Goal: Information Seeking & Learning: Check status

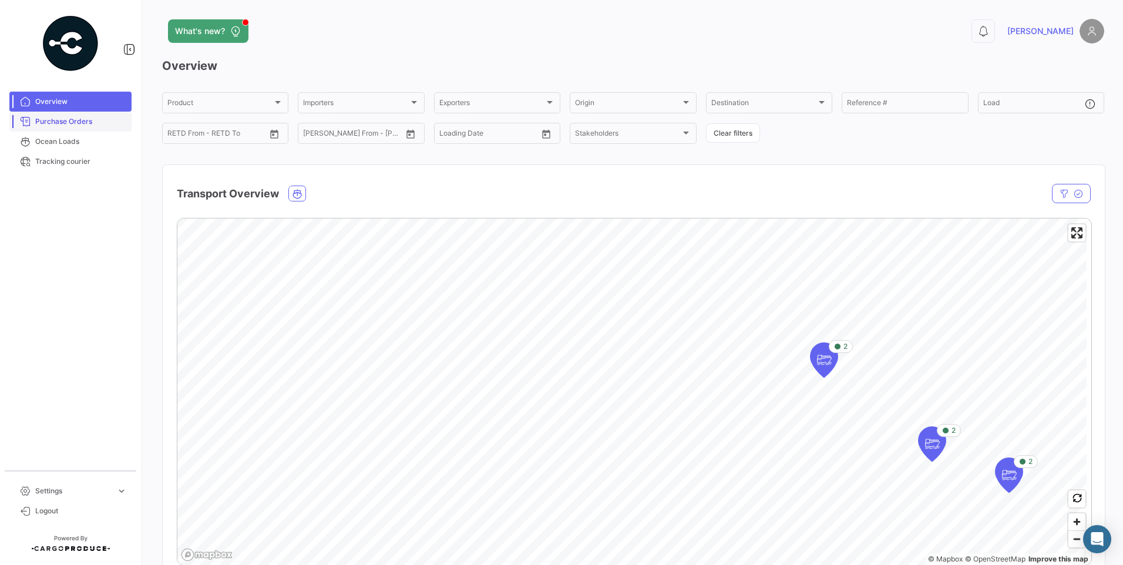
click at [86, 121] on span "Purchase Orders" at bounding box center [81, 121] width 92 height 11
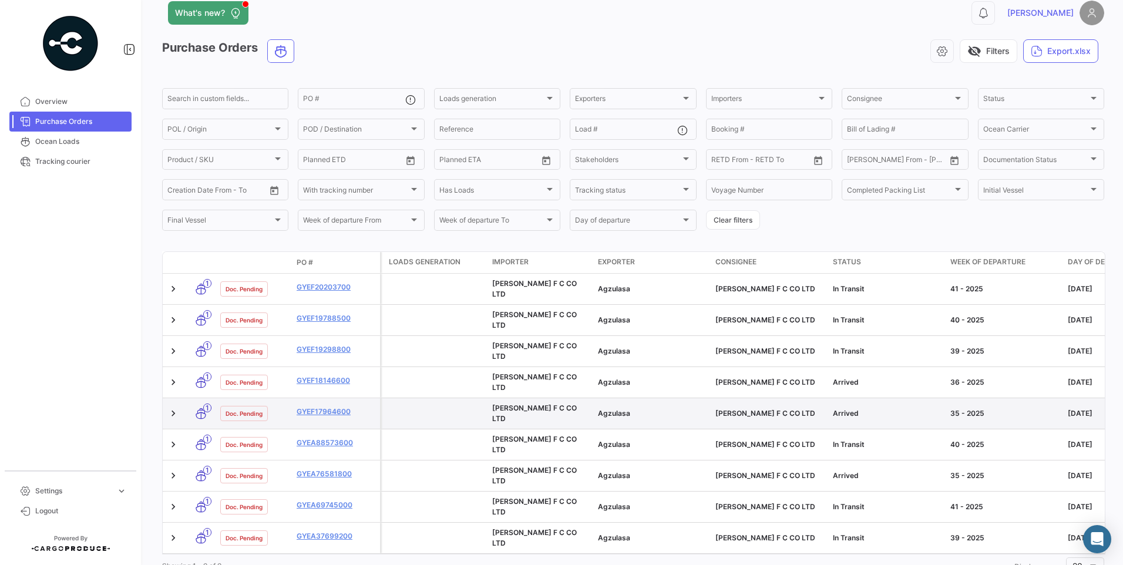
scroll to position [26, 0]
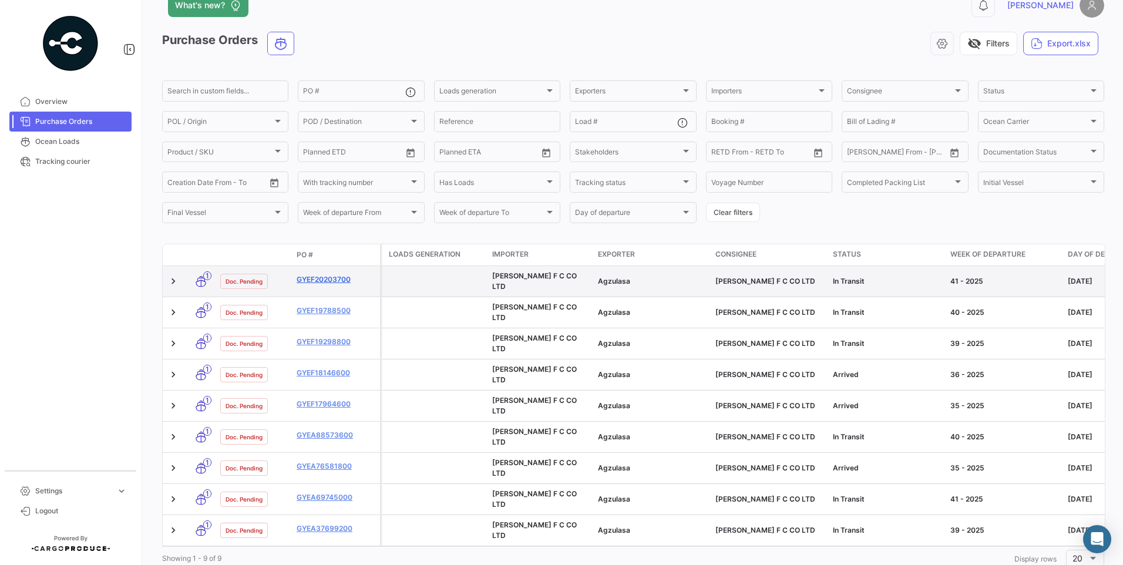
click at [332, 281] on link "GYEF20203700" at bounding box center [336, 279] width 79 height 11
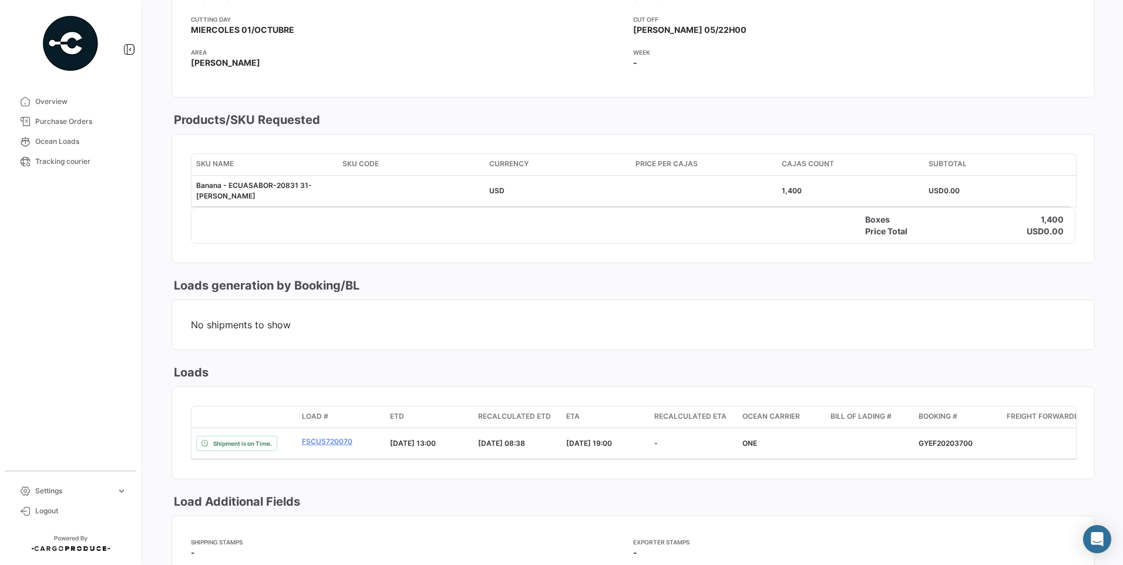
scroll to position [705, 0]
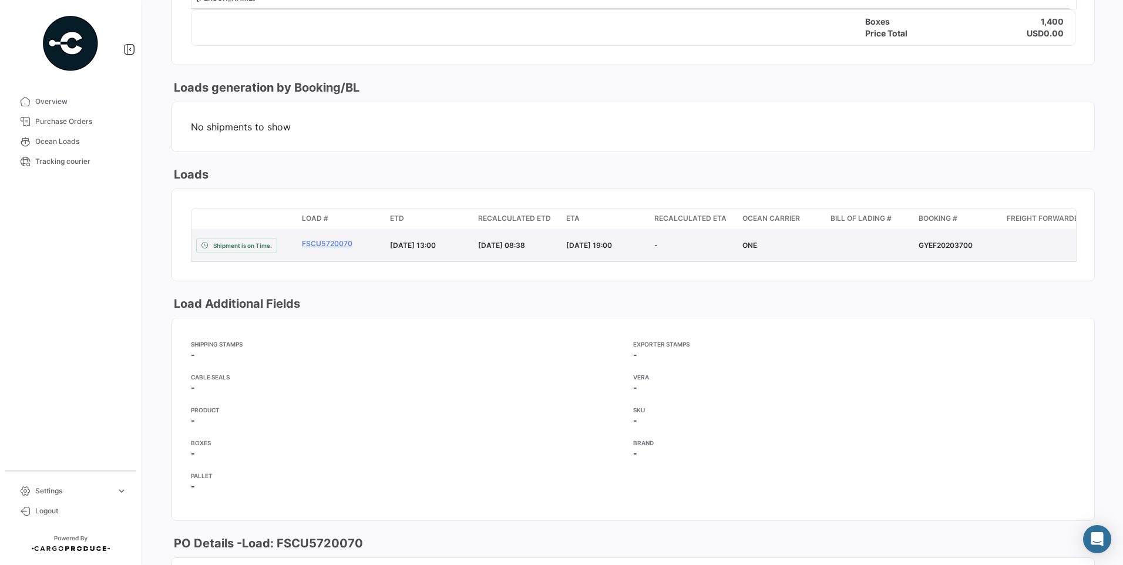
drag, startPoint x: 918, startPoint y: 246, endPoint x: 975, endPoint y: 246, distance: 57.0
click at [975, 246] on datatable-body-cell "GYEF20203700" at bounding box center [958, 245] width 88 height 31
copy div "GYEF20203700"
drag, startPoint x: 300, startPoint y: 244, endPoint x: 351, endPoint y: 244, distance: 51.1
click at [351, 244] on datatable-body-cell "FSCU5720070" at bounding box center [341, 245] width 88 height 31
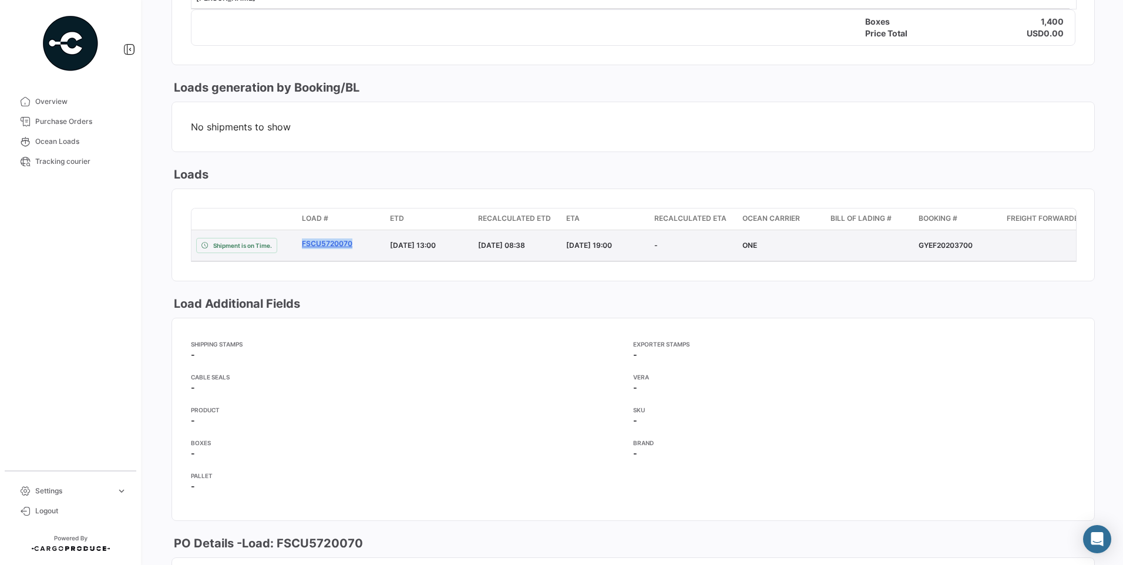
copy link "FSCU5720070"
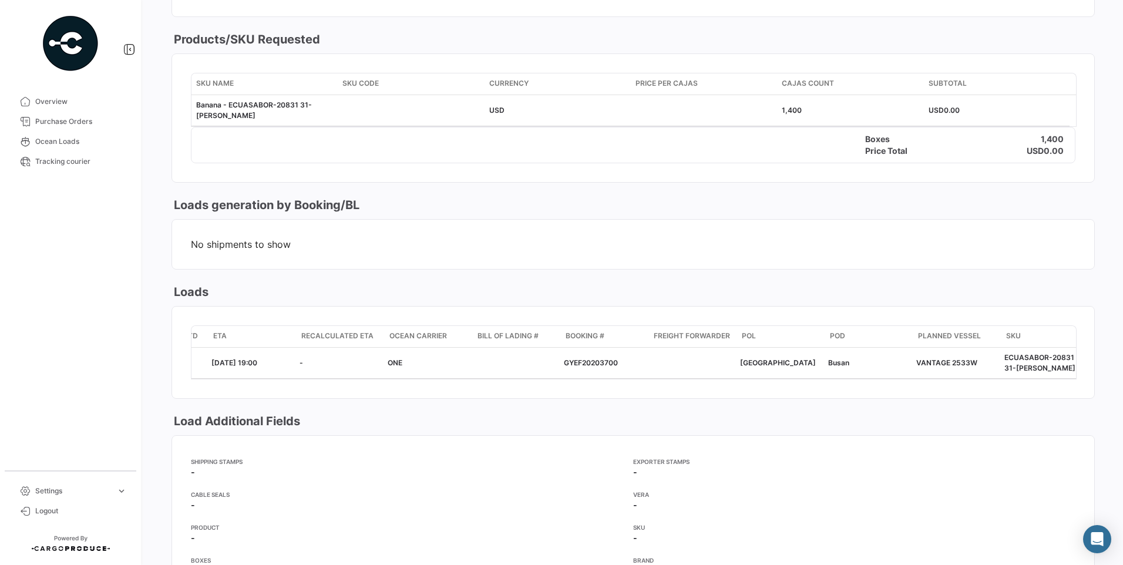
scroll to position [0, 0]
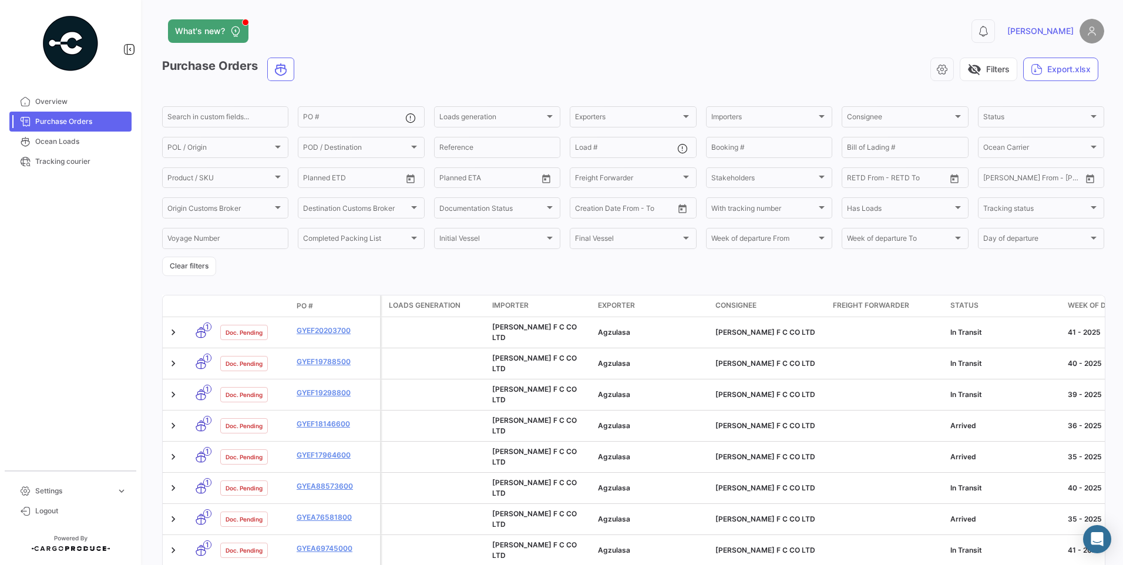
scroll to position [51, 0]
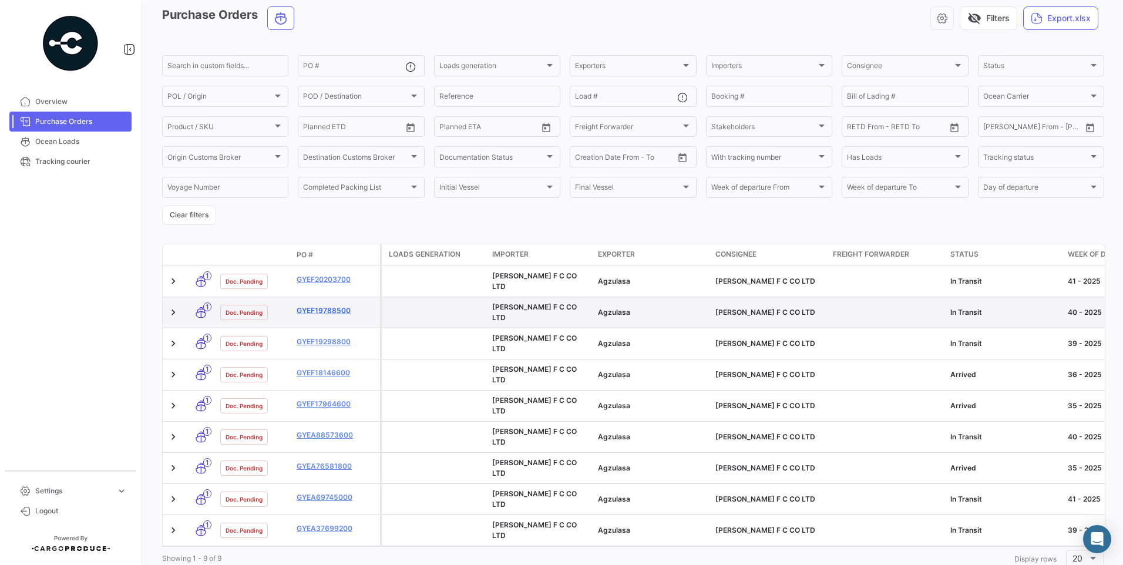
click at [338, 305] on link "GYEF19788500" at bounding box center [336, 310] width 79 height 11
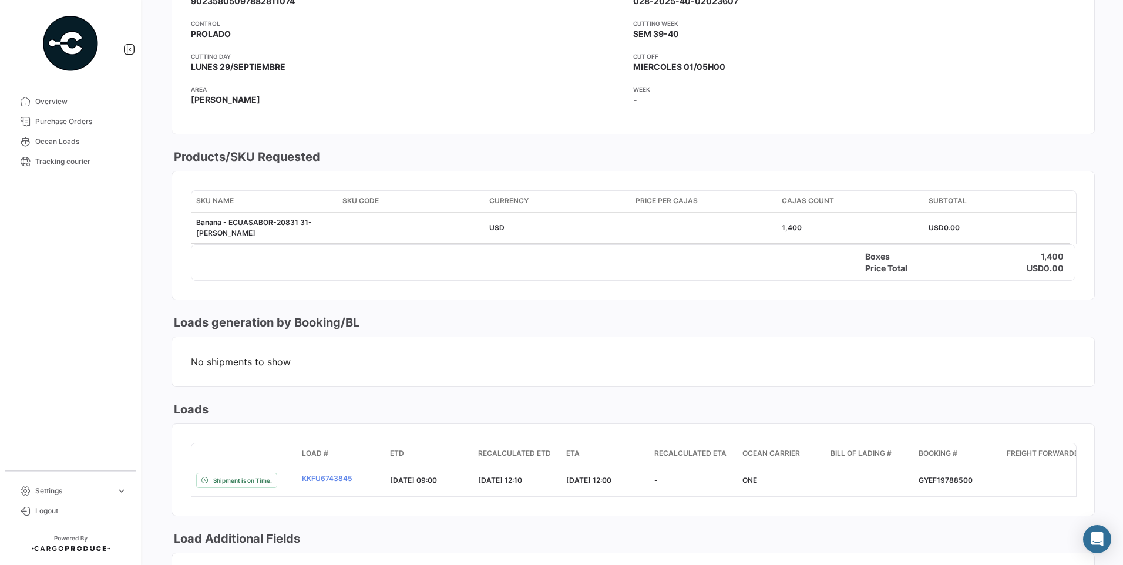
scroll to position [705, 0]
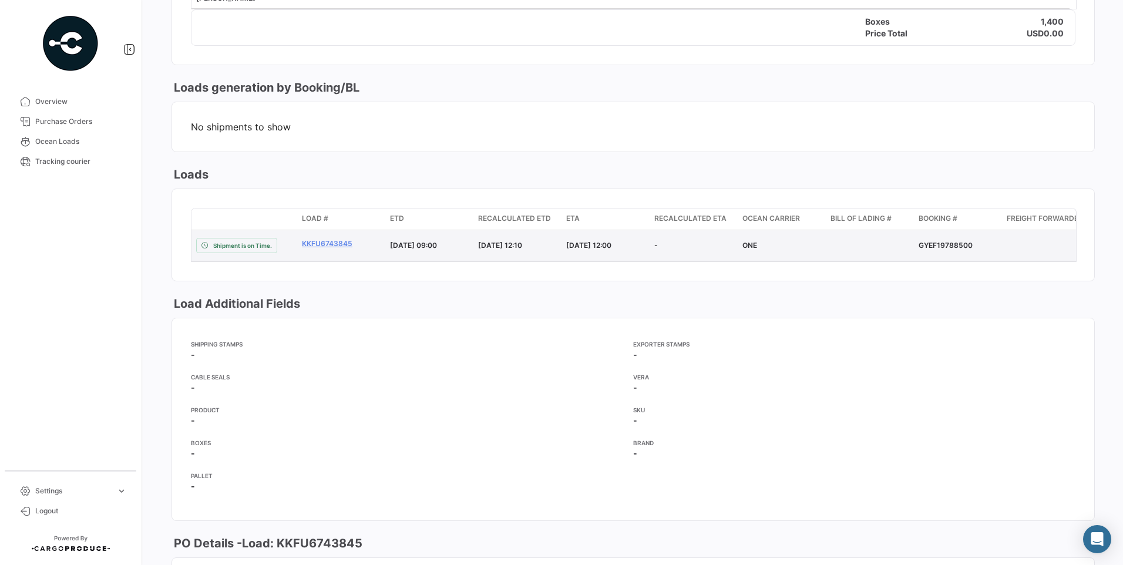
drag, startPoint x: 919, startPoint y: 246, endPoint x: 971, endPoint y: 244, distance: 52.3
click at [971, 244] on div "GYEF19788500" at bounding box center [958, 245] width 79 height 11
copy div "GYEF19788500"
drag, startPoint x: 299, startPoint y: 247, endPoint x: 352, endPoint y: 247, distance: 53.5
click at [352, 247] on datatable-body-cell "KKFU6743845" at bounding box center [341, 245] width 88 height 31
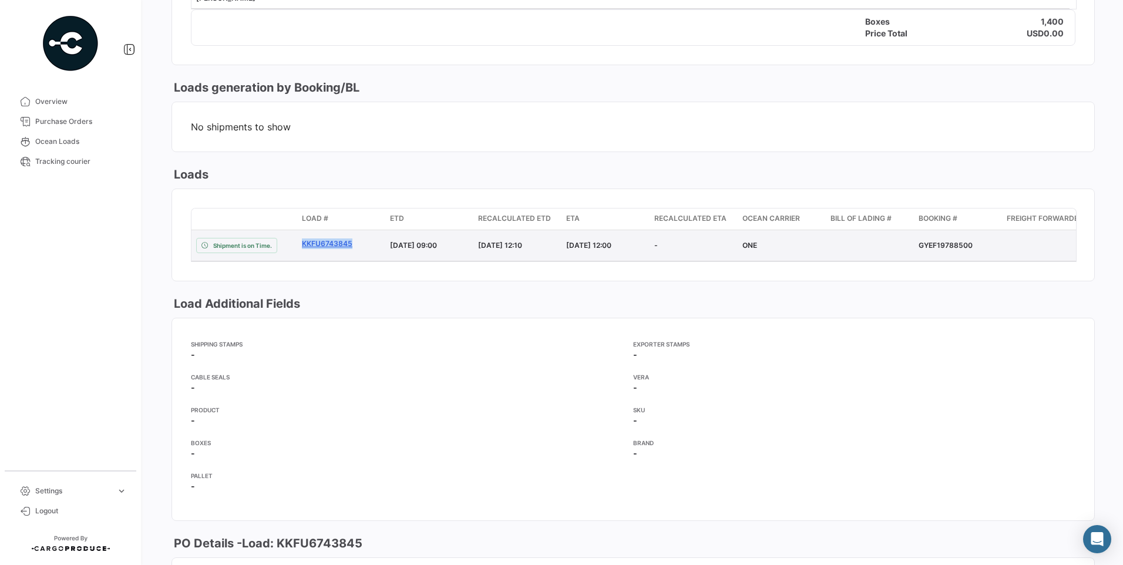
copy link "KKFU6743845"
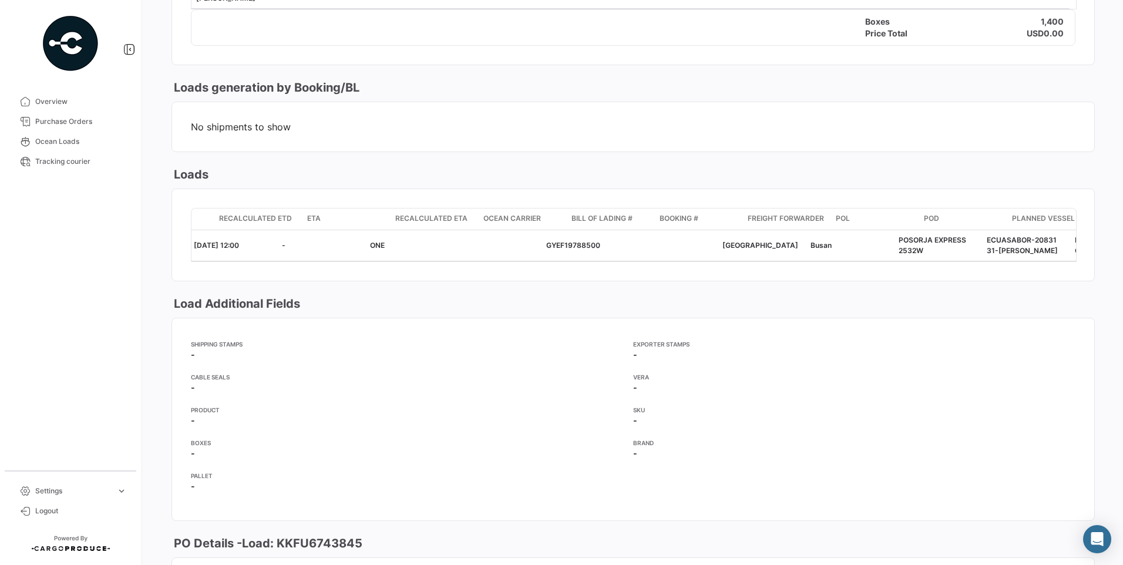
scroll to position [0, 0]
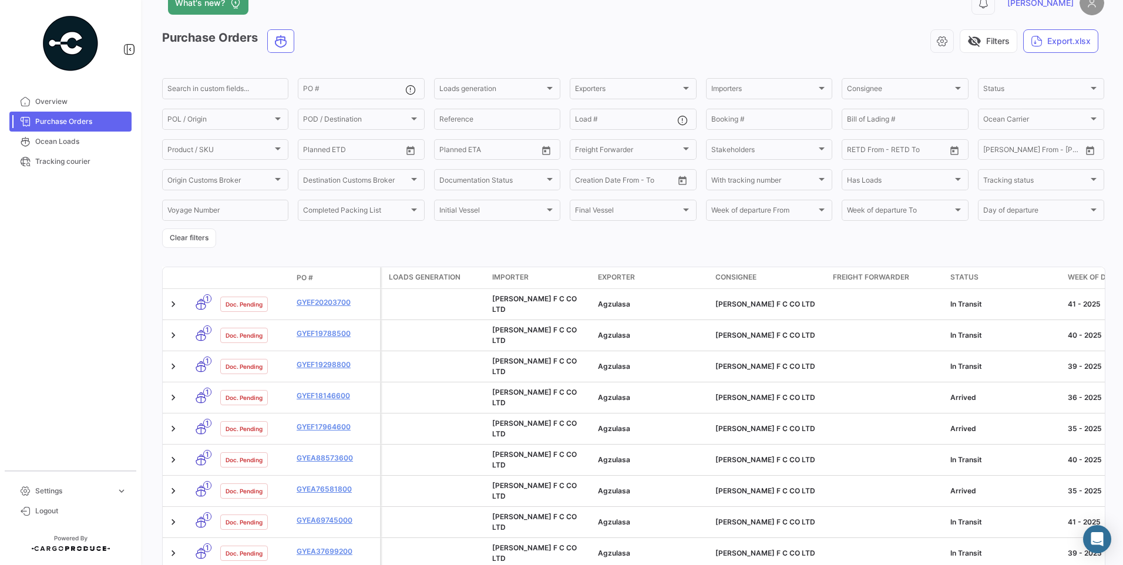
scroll to position [51, 0]
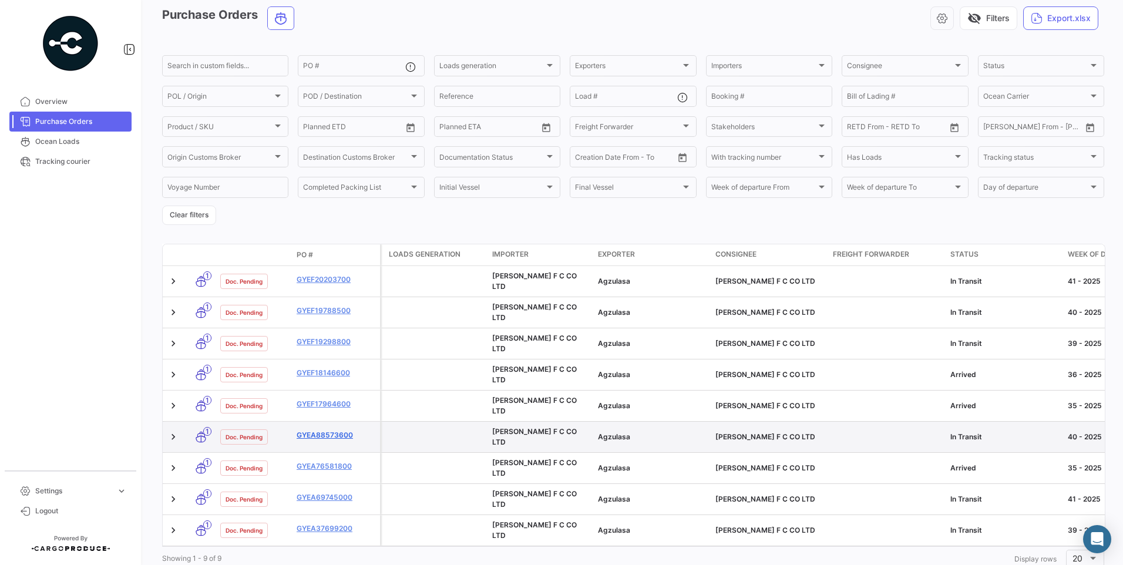
click at [333, 430] on link "GYEA88573600" at bounding box center [336, 435] width 79 height 11
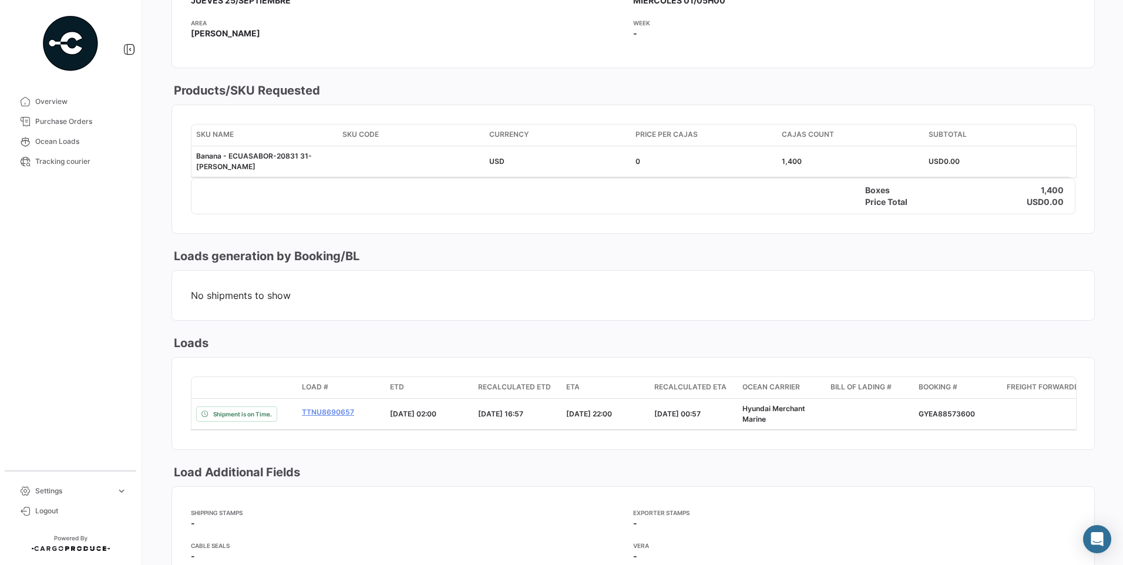
scroll to position [646, 0]
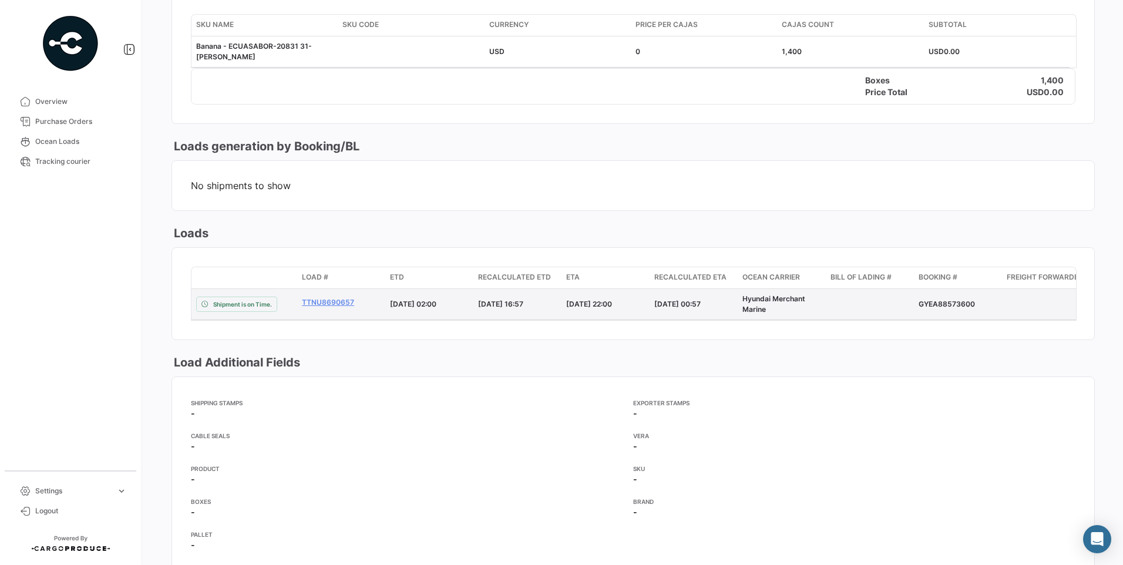
drag, startPoint x: 917, startPoint y: 304, endPoint x: 973, endPoint y: 308, distance: 55.4
click at [973, 308] on datatable-body-cell "GYEA88573600" at bounding box center [958, 304] width 88 height 31
copy div "GYEA88573600"
drag, startPoint x: 298, startPoint y: 302, endPoint x: 352, endPoint y: 304, distance: 53.5
click at [352, 304] on datatable-body-cell "TTNU8690657" at bounding box center [341, 304] width 88 height 31
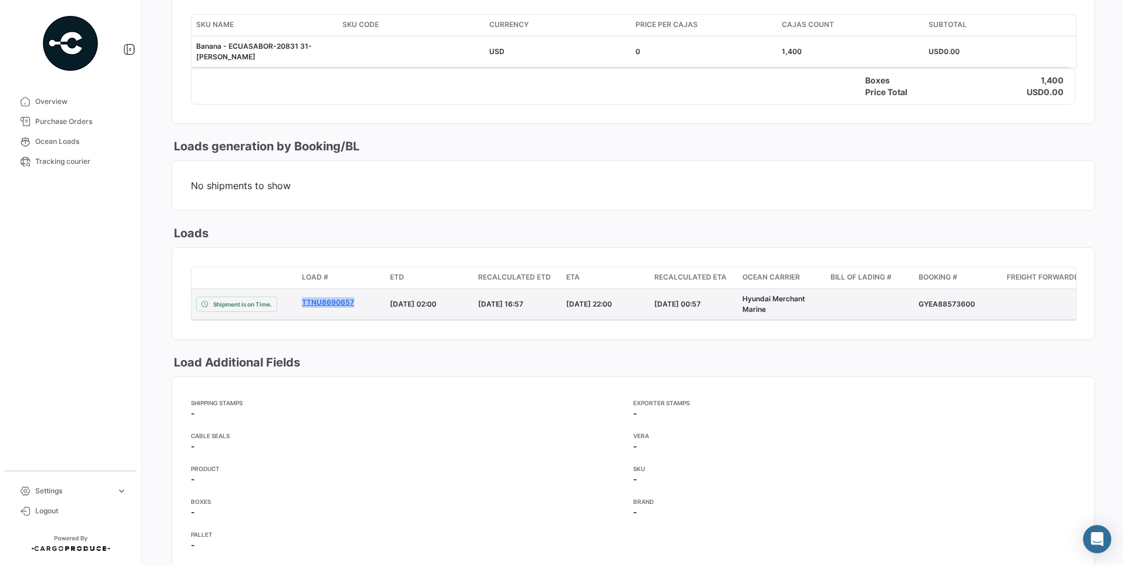
copy link "TTNU8690657"
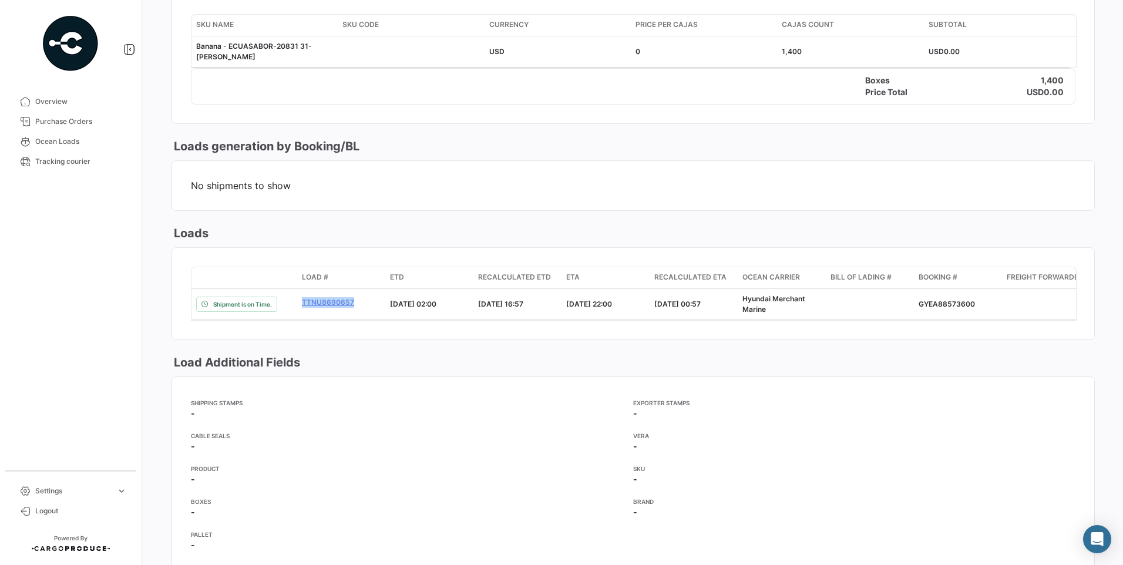
scroll to position [294, 0]
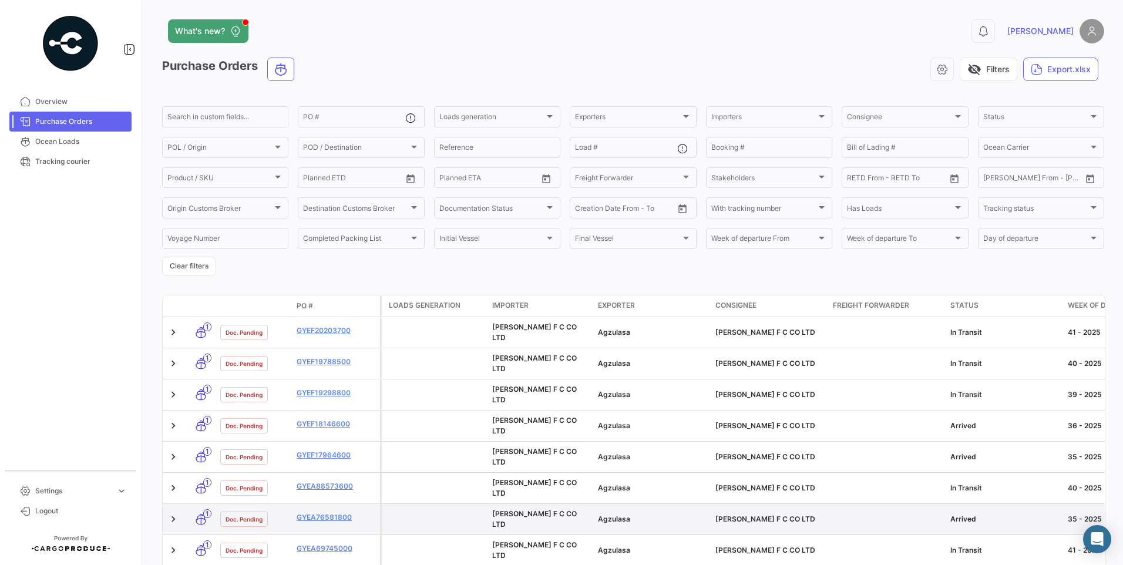
scroll to position [51, 0]
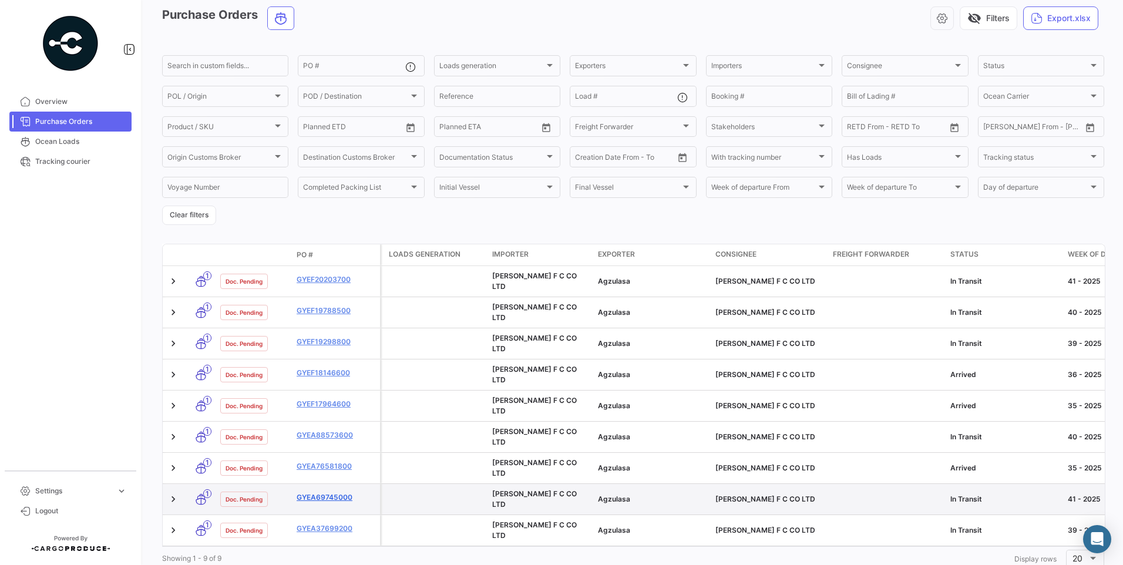
click at [335, 492] on link "GYEA69745000" at bounding box center [336, 497] width 79 height 11
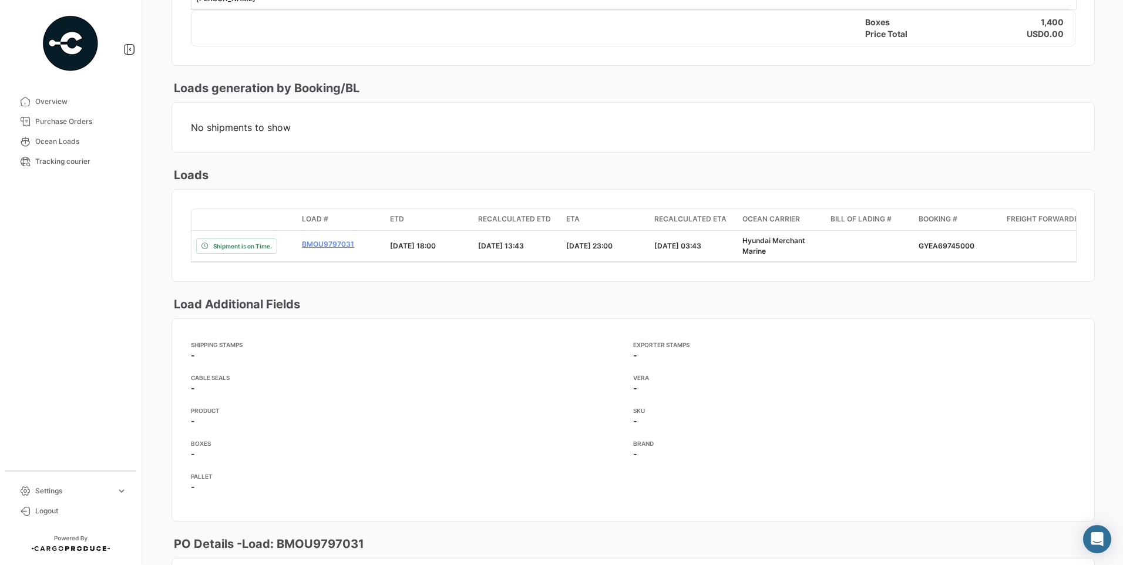
scroll to position [705, 0]
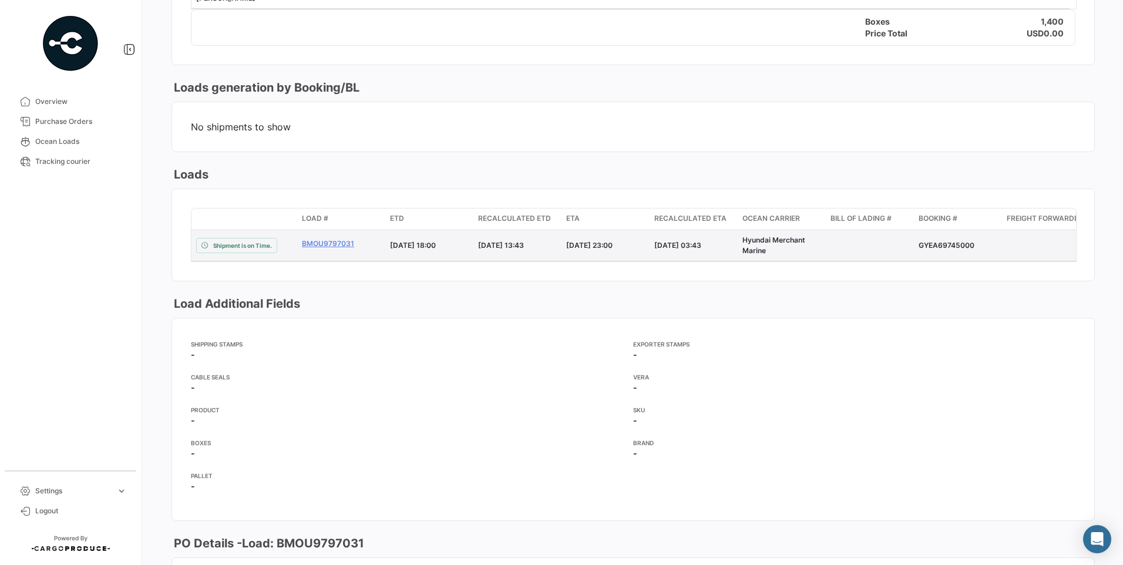
drag, startPoint x: 920, startPoint y: 242, endPoint x: 975, endPoint y: 243, distance: 55.2
click at [975, 243] on div "GYEA69745000" at bounding box center [958, 245] width 79 height 11
copy div "GYEA69745000"
drag, startPoint x: 297, startPoint y: 243, endPoint x: 355, endPoint y: 247, distance: 58.3
click at [355, 247] on datatable-body-cell "BMOU9797031" at bounding box center [341, 245] width 88 height 31
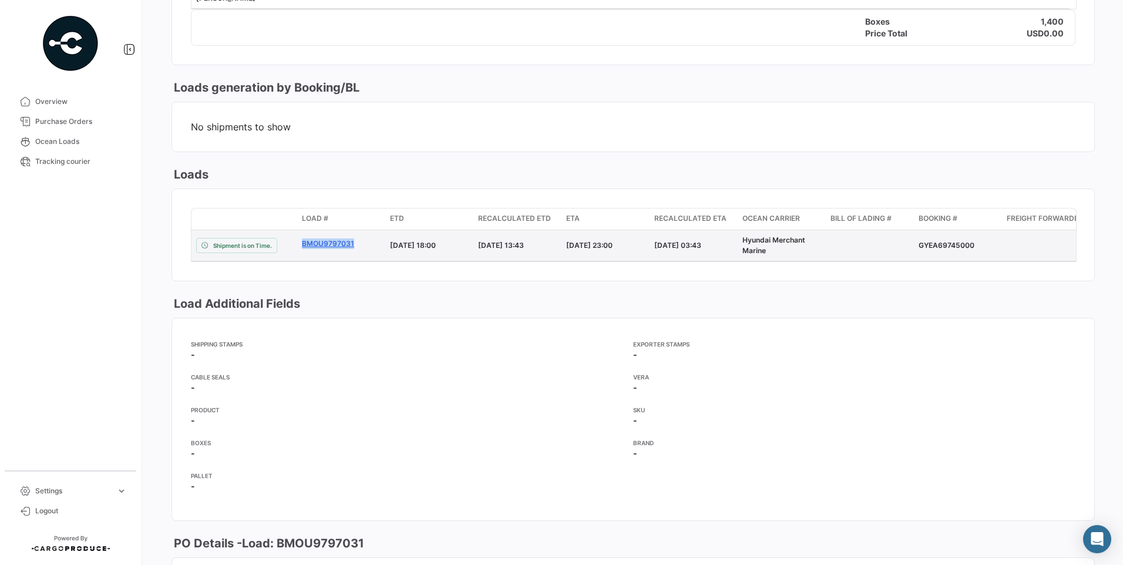
copy link "BMOU9797031"
